Goal: Navigation & Orientation: Go to known website

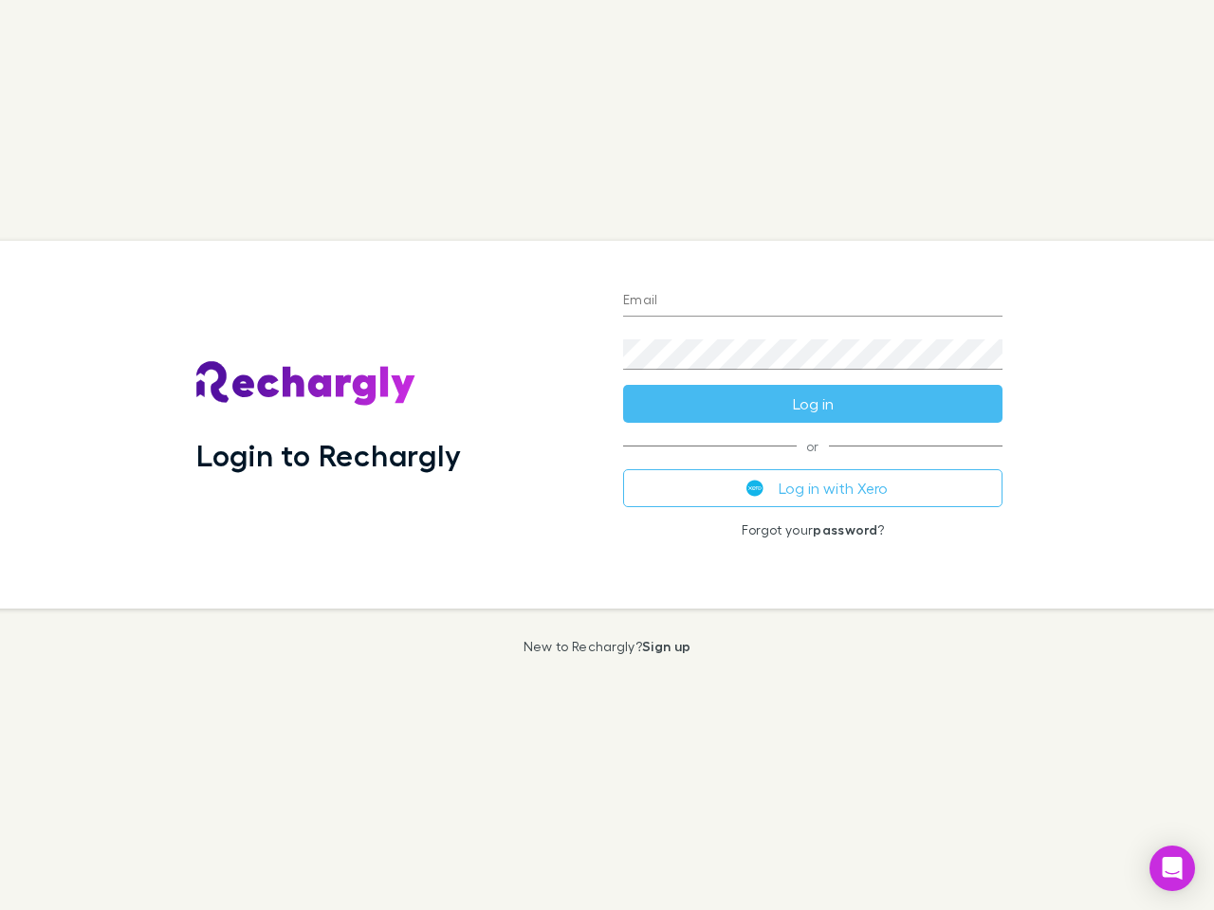
click at [607, 455] on div "Login to Rechargly" at bounding box center [394, 425] width 427 height 368
click at [813, 302] on input "Email" at bounding box center [812, 301] width 379 height 30
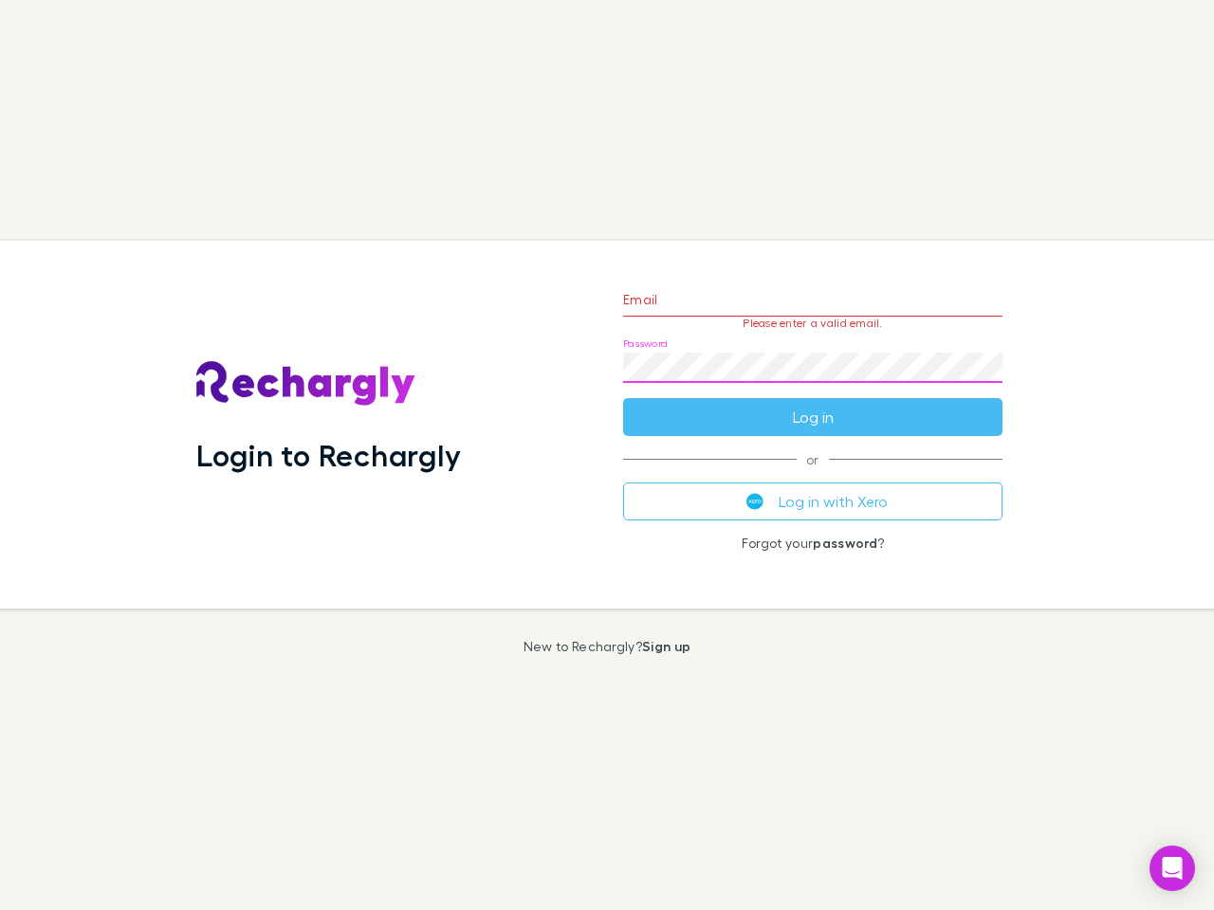
click at [813, 404] on form "Email Please enter a valid email. Password Log in" at bounding box center [812, 353] width 379 height 165
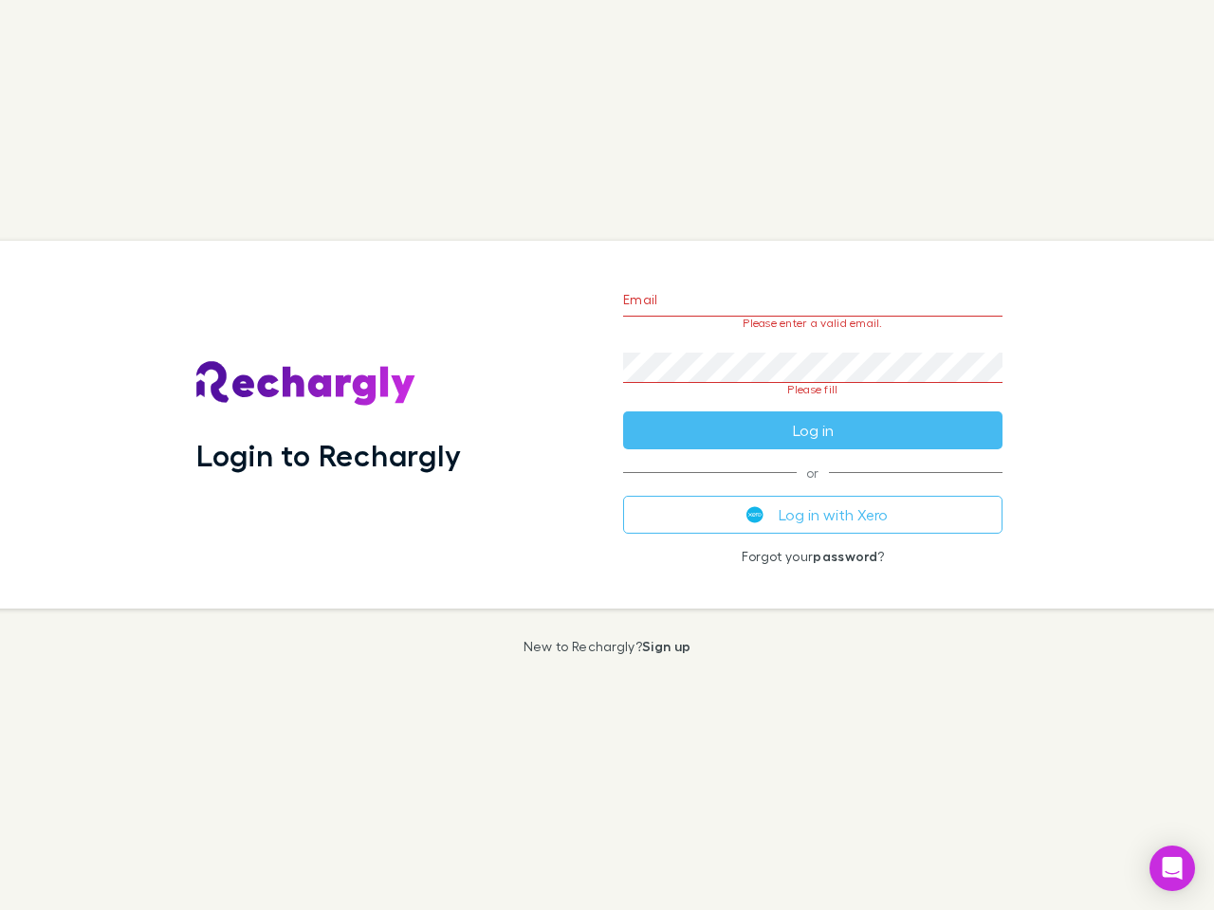
click at [813, 488] on div "Email Please enter a valid email. Password Please fill Log in or Log in with Xe…" at bounding box center [813, 425] width 410 height 368
click at [1172, 869] on icon "Open Intercom Messenger" at bounding box center [1173, 868] width 20 height 23
